Goal: Task Accomplishment & Management: Manage account settings

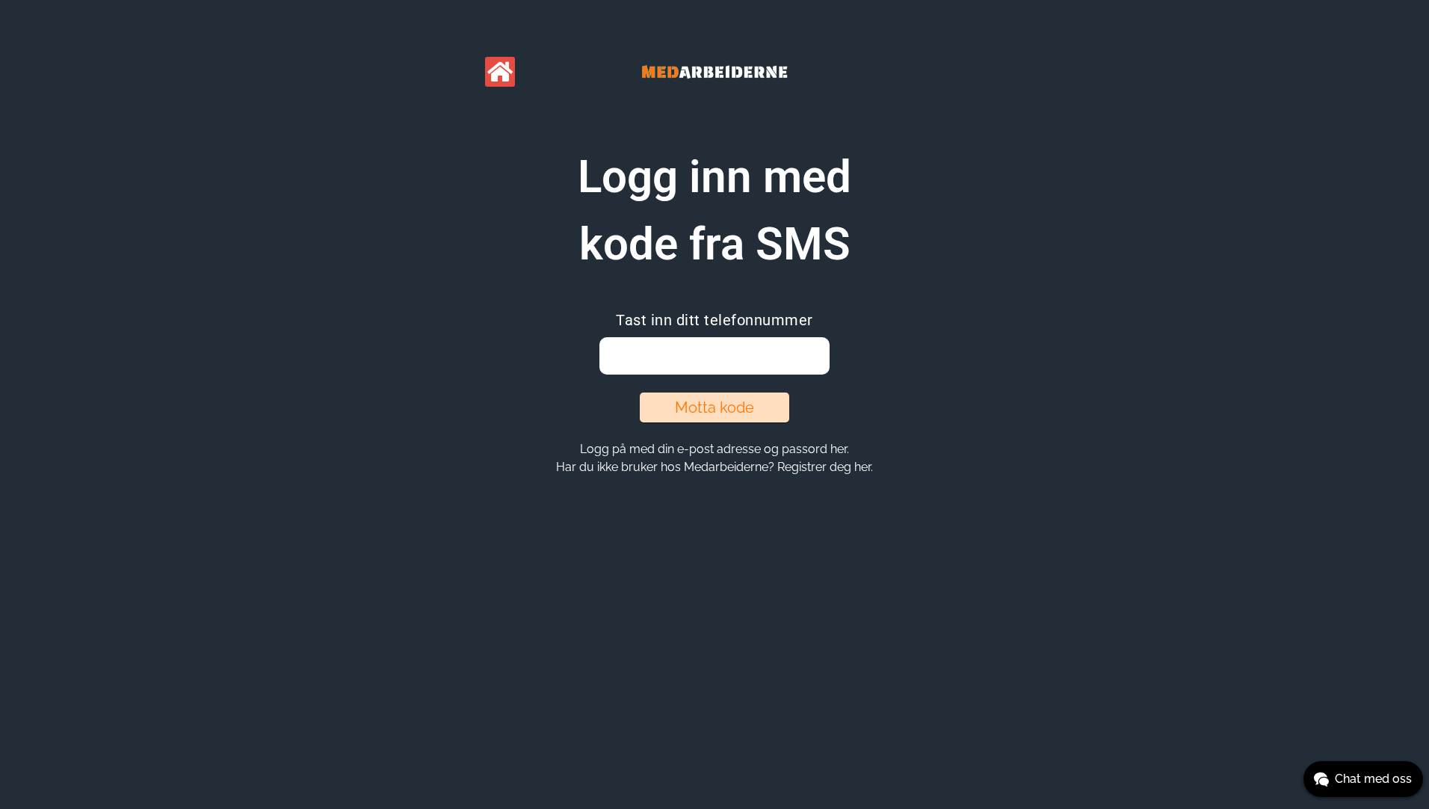
click at [721, 352] on input "email" at bounding box center [713, 355] width 229 height 37
type input "48125059"
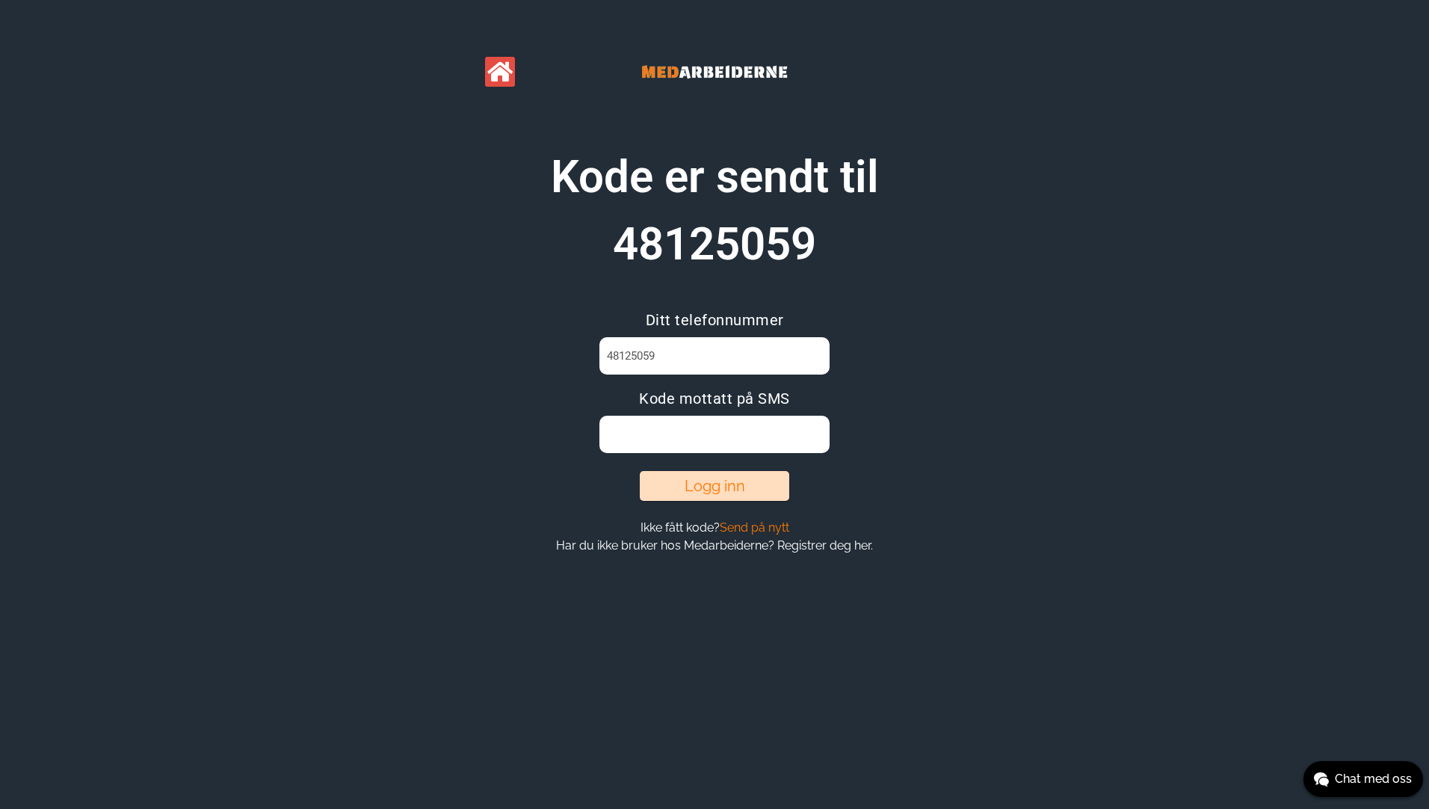
click at [641, 432] on input at bounding box center [713, 433] width 229 height 37
type input "MPJEPPZH"
click at [700, 493] on button "Logg inn" at bounding box center [714, 486] width 149 height 30
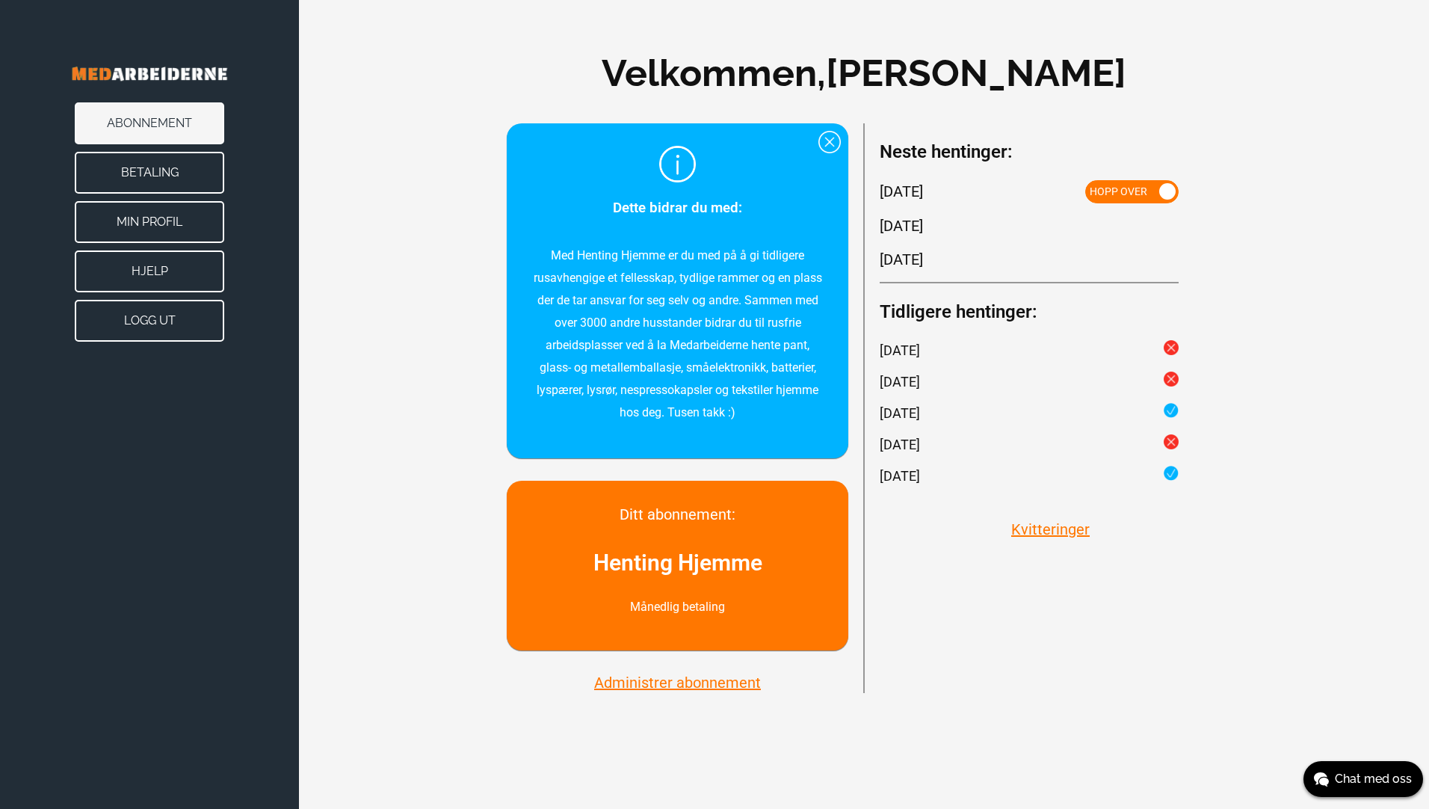
click at [722, 685] on button "Administrer abonnement" at bounding box center [678, 682] width 176 height 19
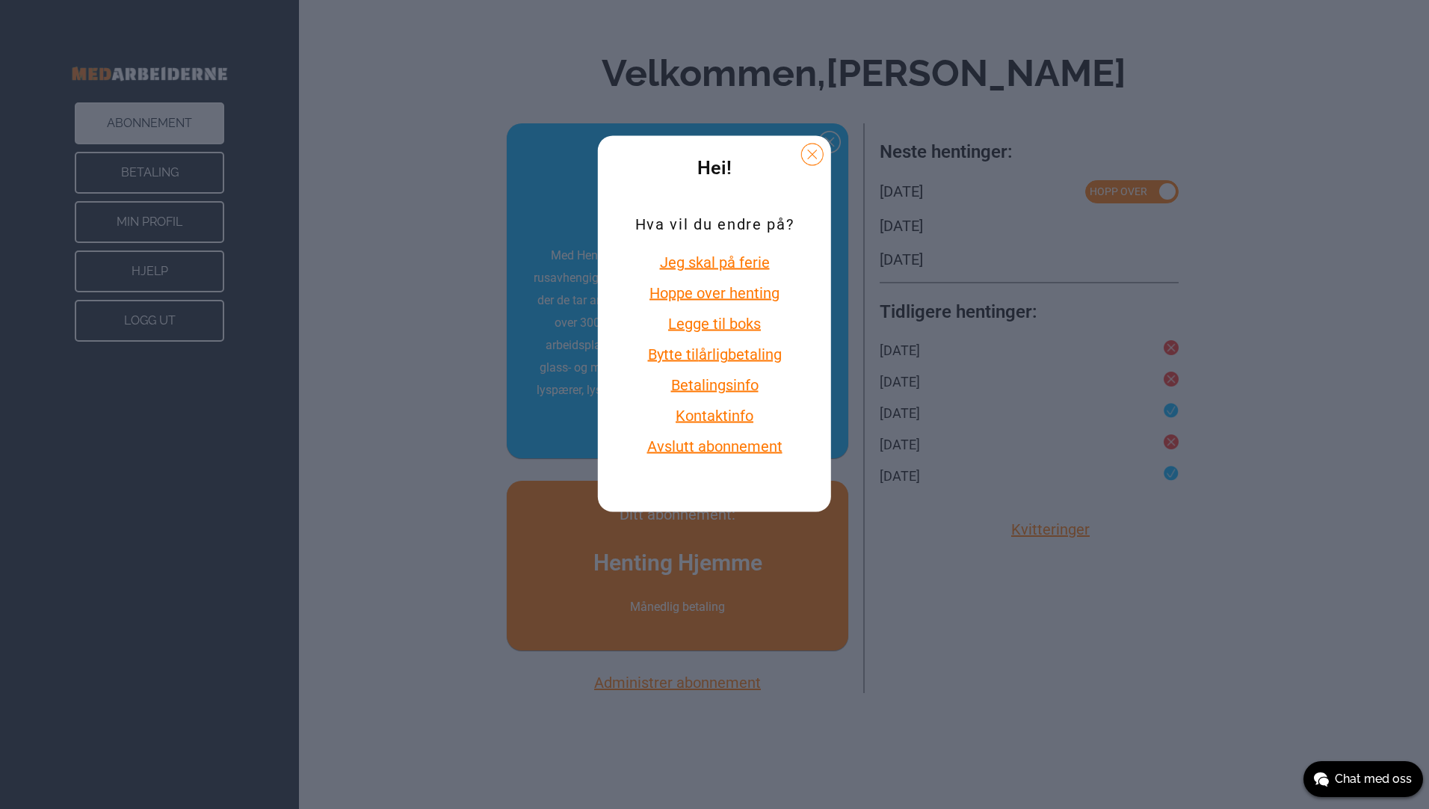
click at [766, 440] on button "Avslutt abonnement" at bounding box center [714, 445] width 158 height 19
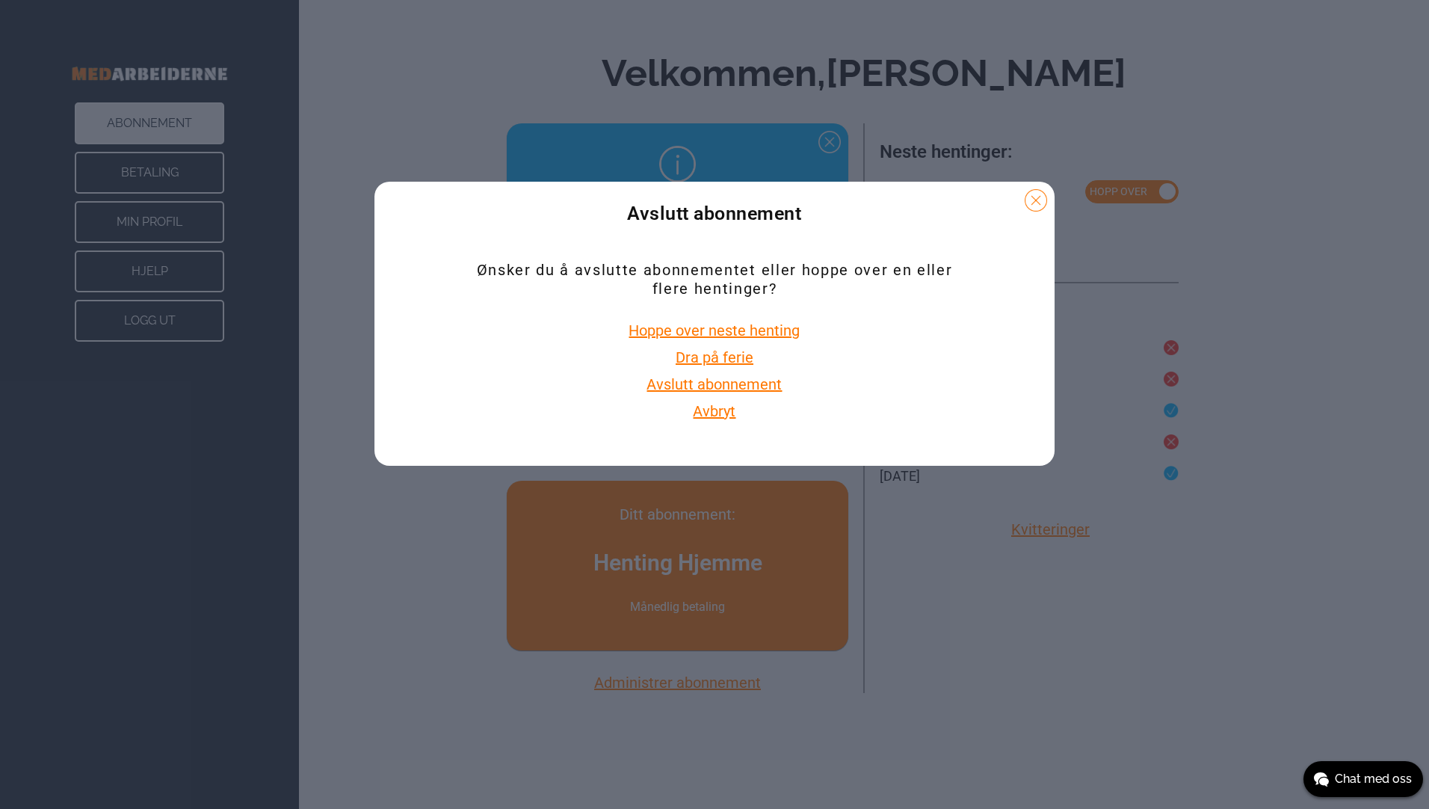
click at [752, 384] on button "Avslutt abonnement" at bounding box center [714, 383] width 144 height 19
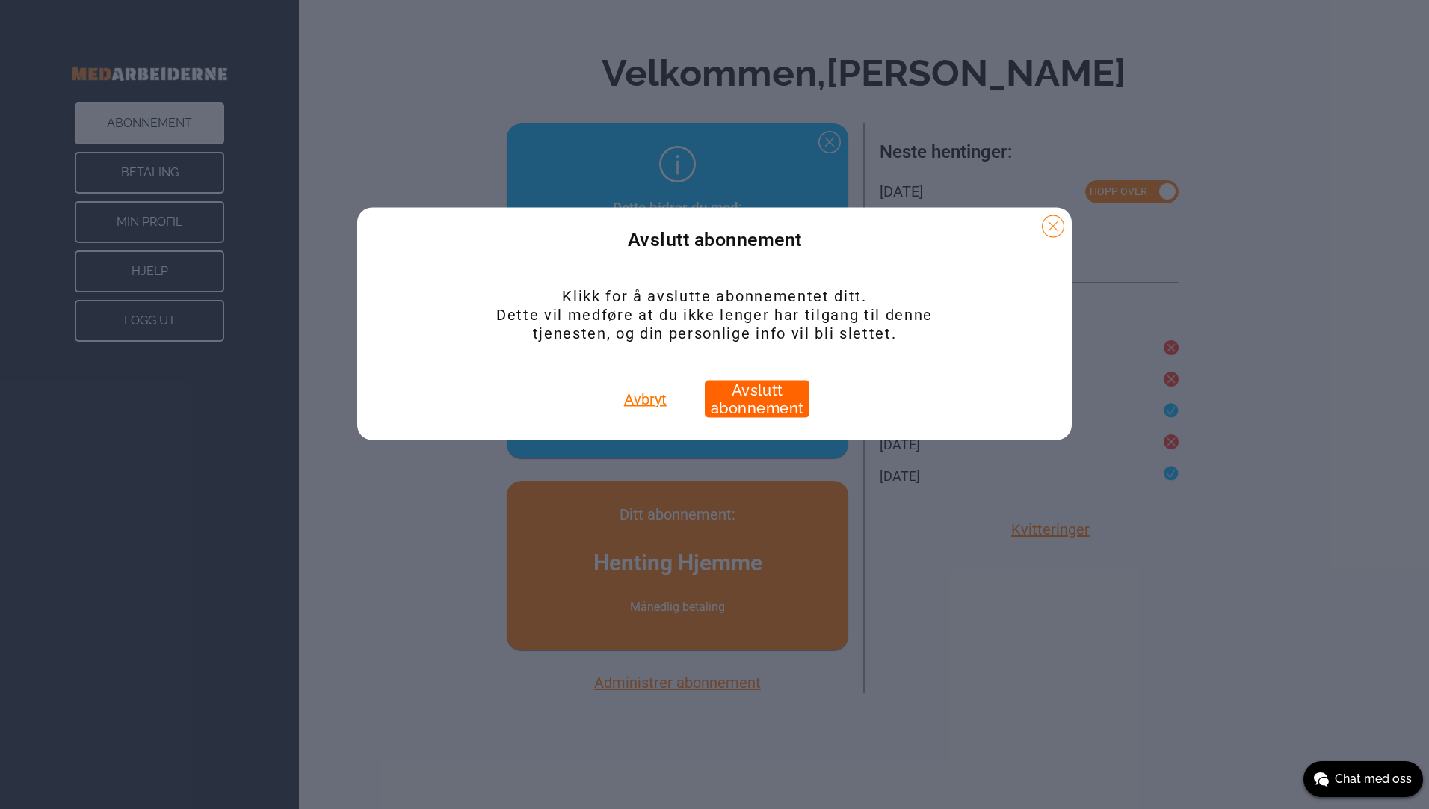
click at [759, 404] on button "Avslutt abonnement" at bounding box center [757, 398] width 105 height 37
